Goal: Obtain resource: Download file/media

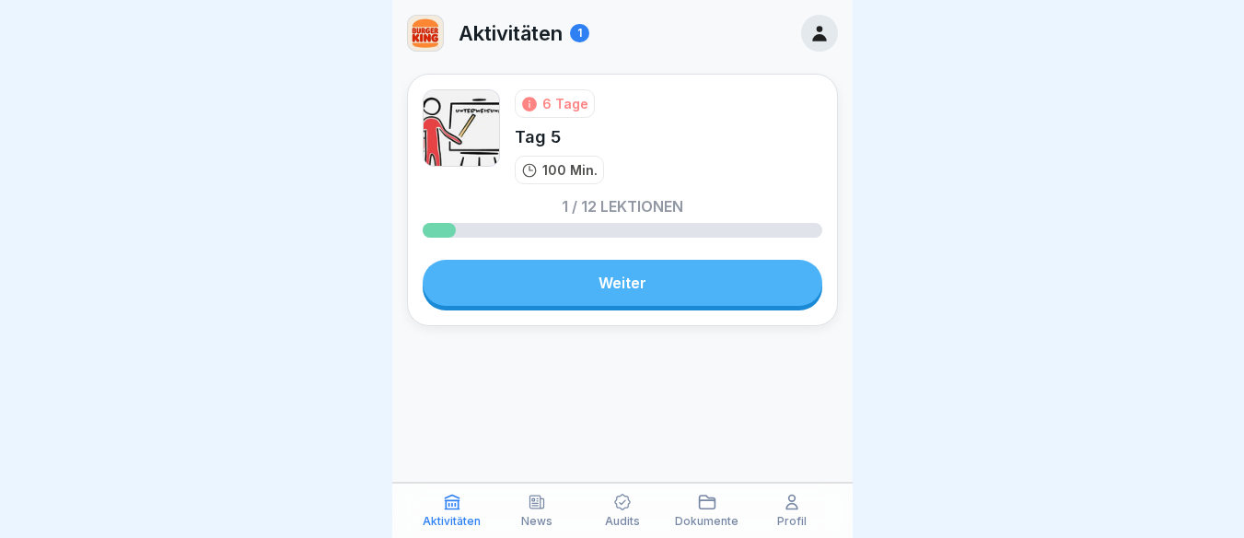
click at [703, 507] on icon at bounding box center [707, 502] width 18 height 18
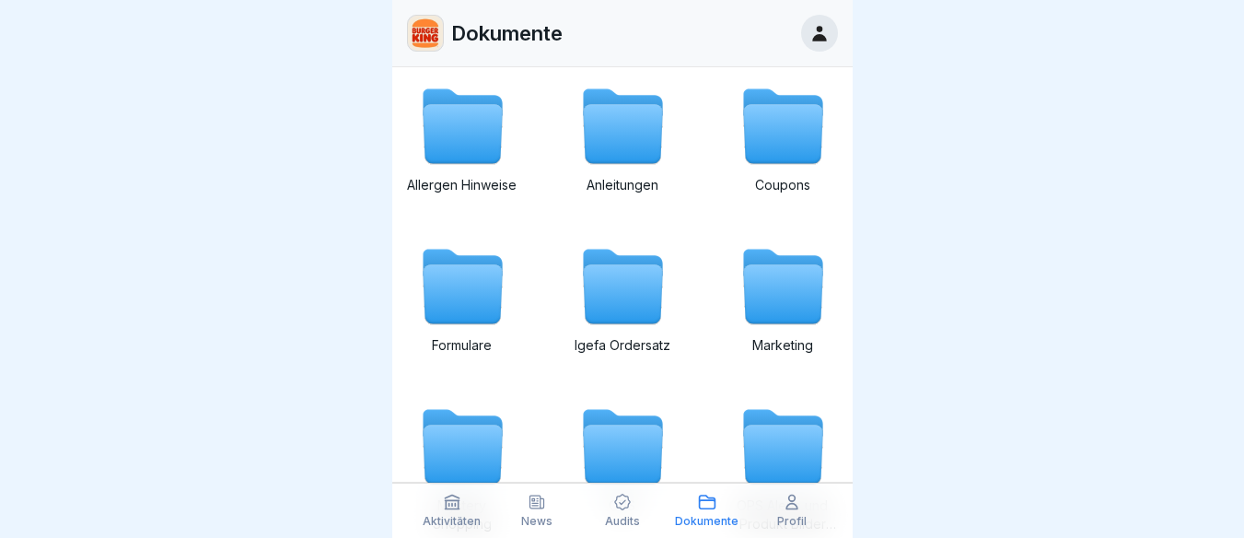
click at [703, 507] on icon at bounding box center [707, 502] width 18 height 18
click at [464, 306] on icon at bounding box center [462, 294] width 79 height 59
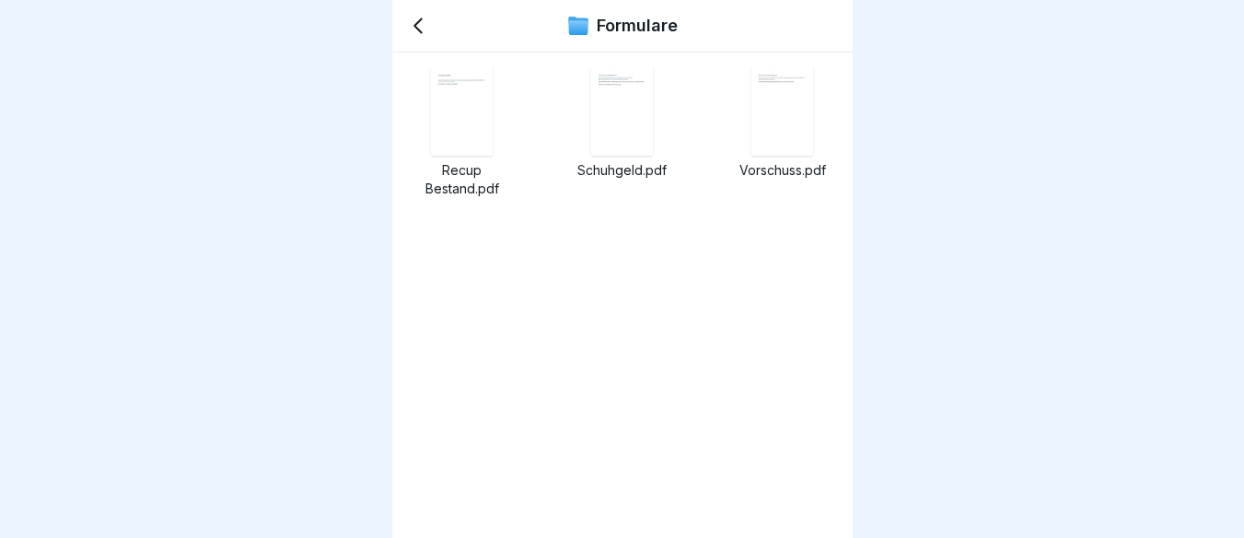
click at [763, 129] on img at bounding box center [783, 111] width 62 height 88
